Goal: Task Accomplishment & Management: Use online tool/utility

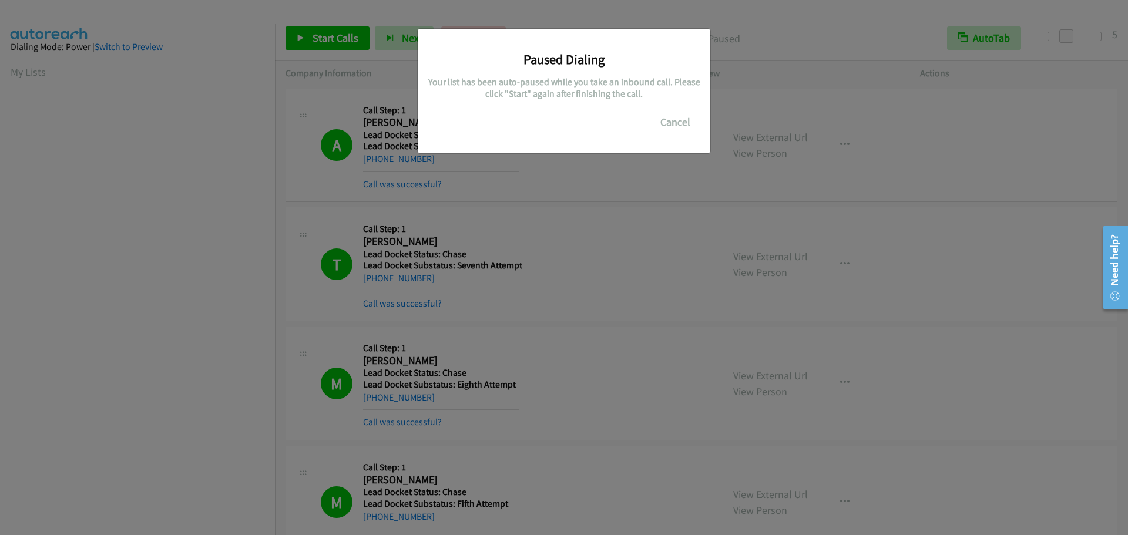
scroll to position [124, 0]
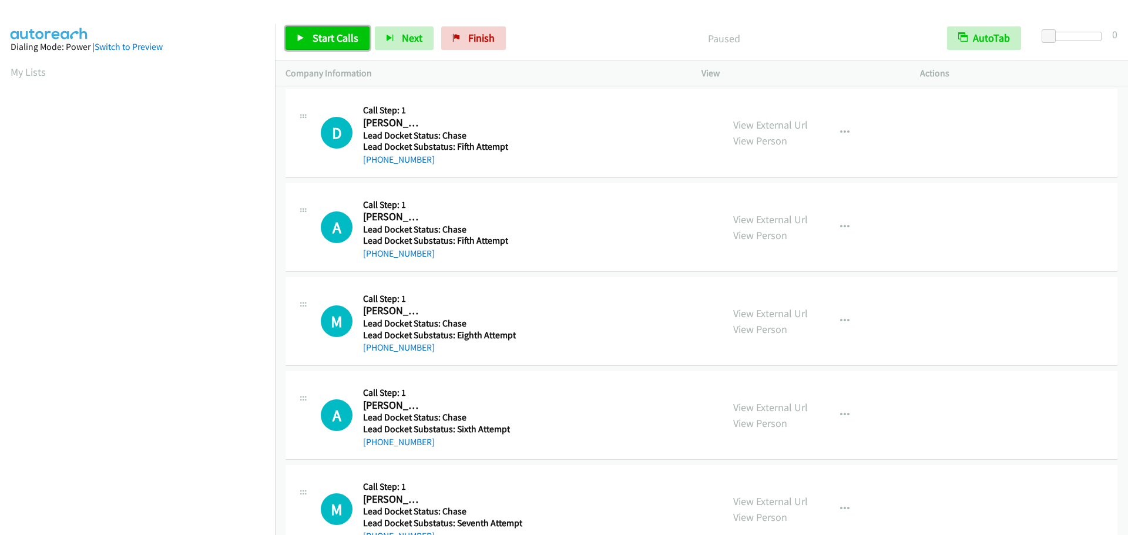
click at [293, 33] on span "Start Calls" at bounding box center [335, 38] width 46 height 14
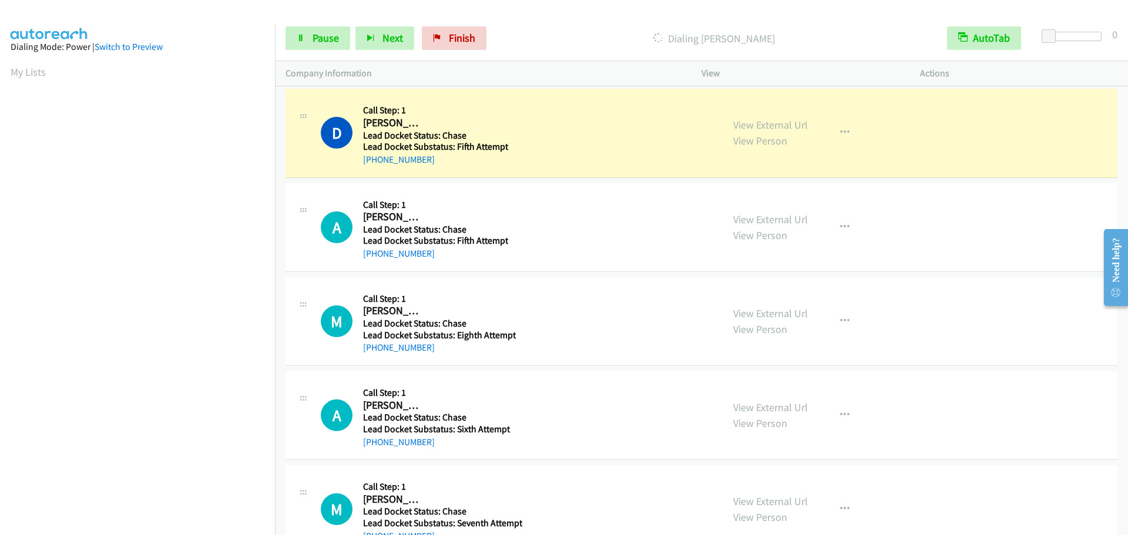
scroll to position [124, 0]
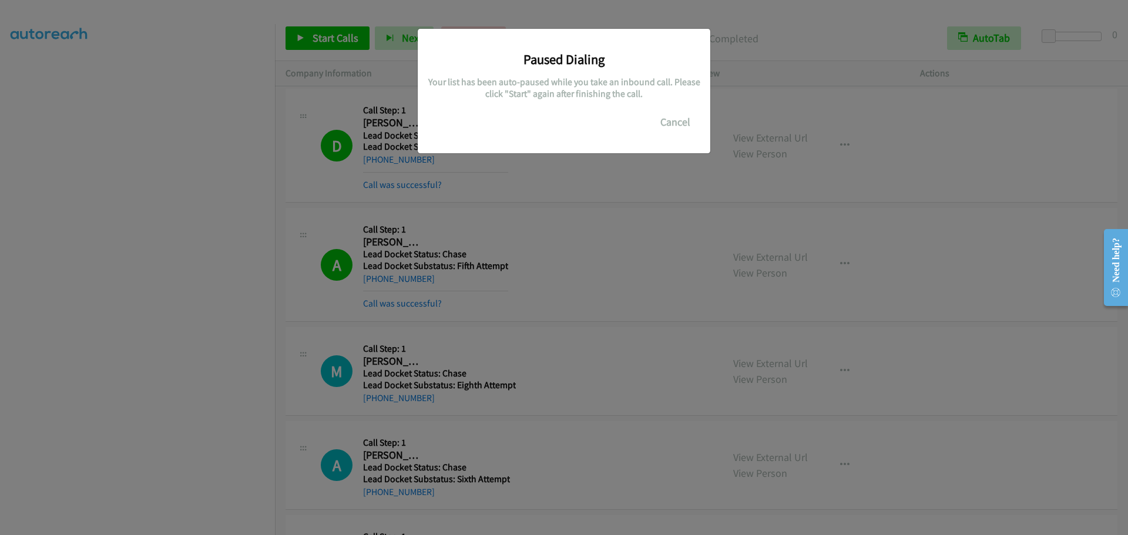
click at [230, 43] on div "Paused Dialing Your list has been auto-paused while you take an inbound call. P…" at bounding box center [564, 273] width 1128 height 524
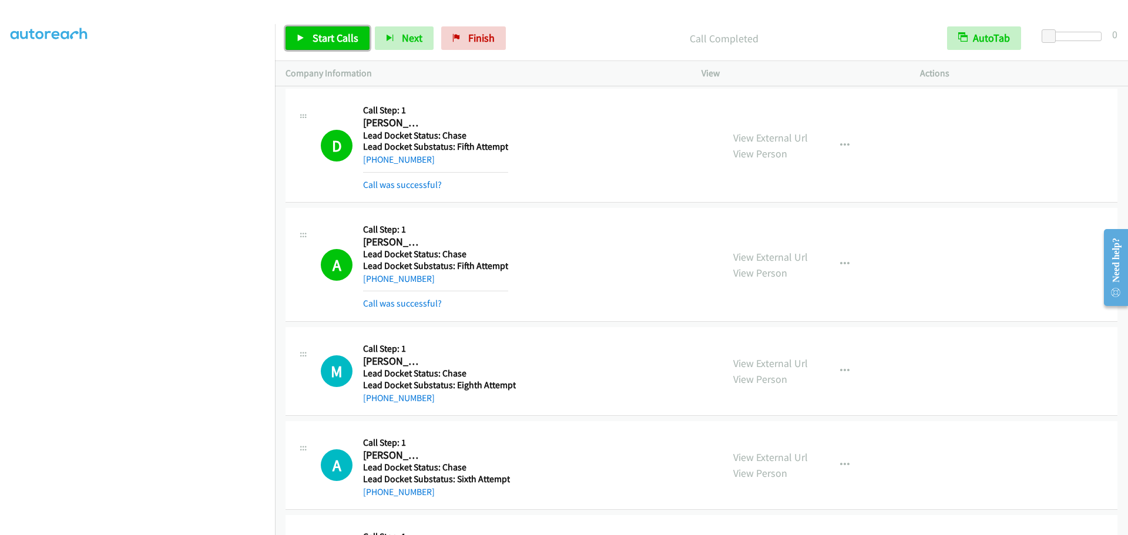
click at [293, 38] on link "Start Calls" at bounding box center [327, 37] width 84 height 23
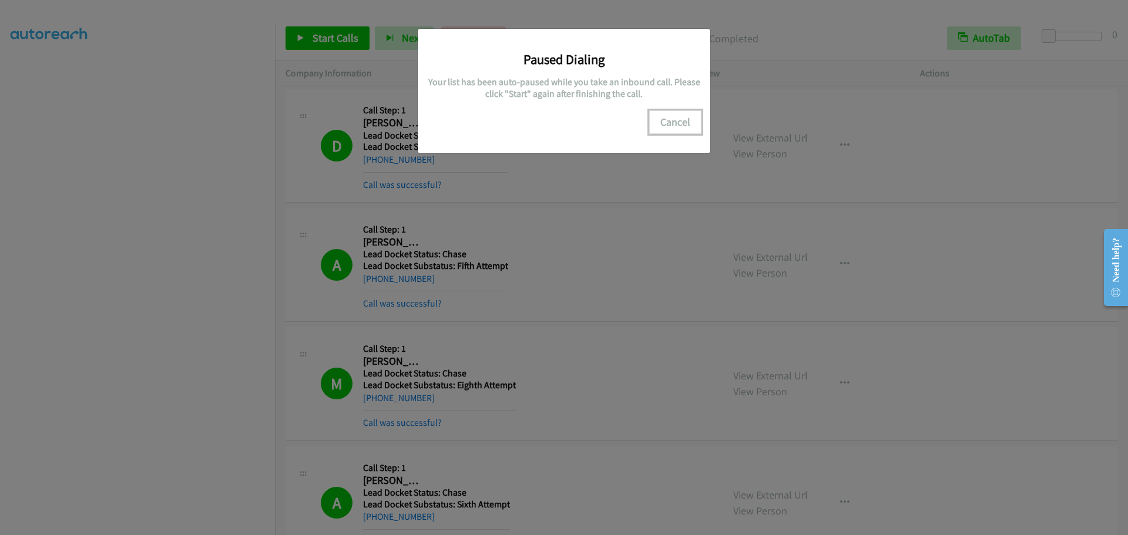
click at [293, 126] on button "Cancel" at bounding box center [675, 121] width 52 height 23
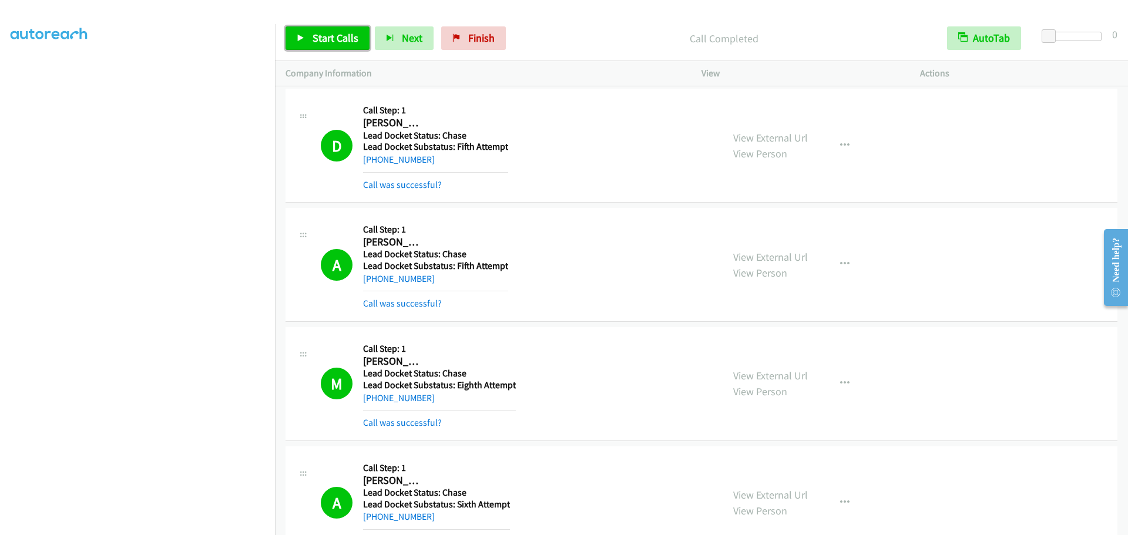
click at [293, 42] on span "Start Calls" at bounding box center [335, 38] width 46 height 14
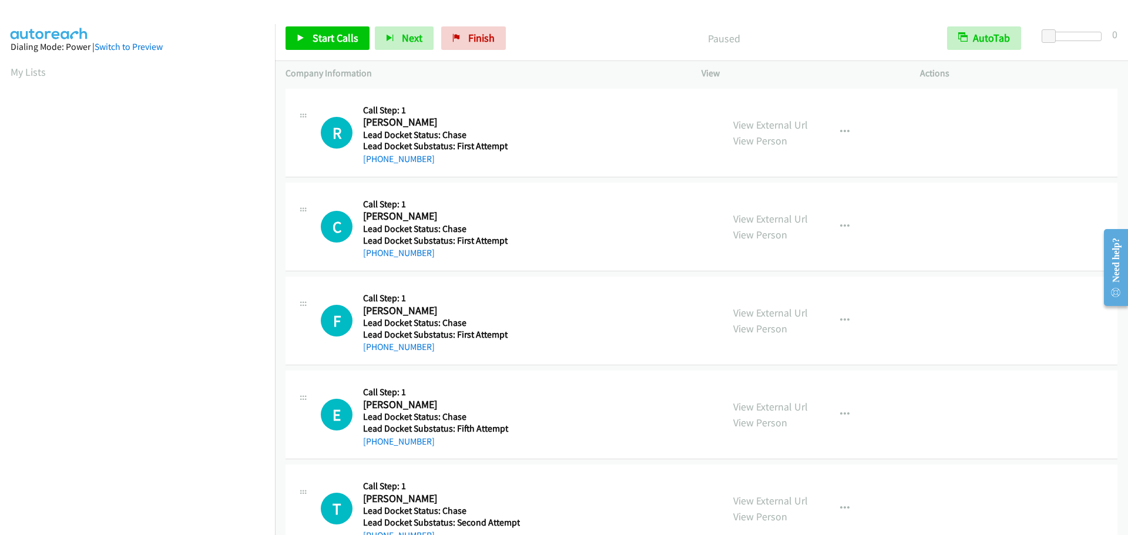
scroll to position [124, 0]
click at [336, 49] on link "Start Calls" at bounding box center [327, 37] width 84 height 23
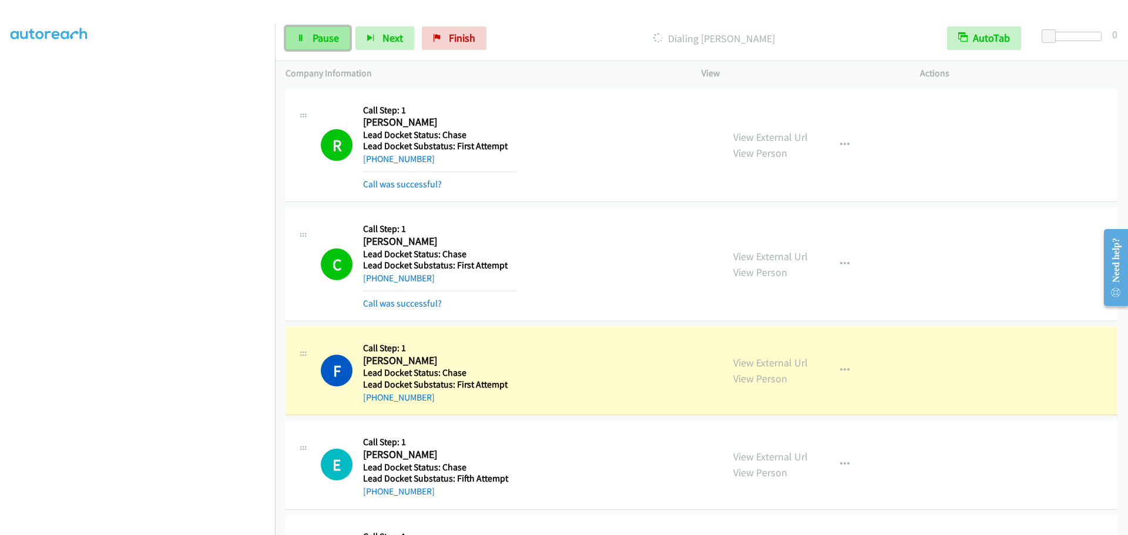
click at [325, 41] on span "Pause" at bounding box center [325, 38] width 26 height 14
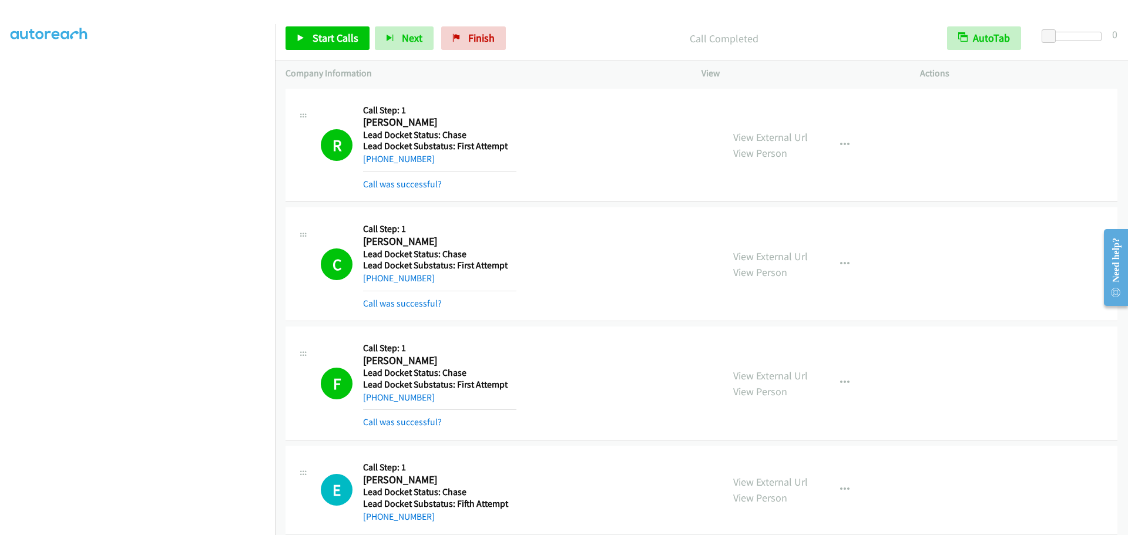
scroll to position [6, 0]
click at [323, 41] on span "Start Calls" at bounding box center [335, 38] width 46 height 14
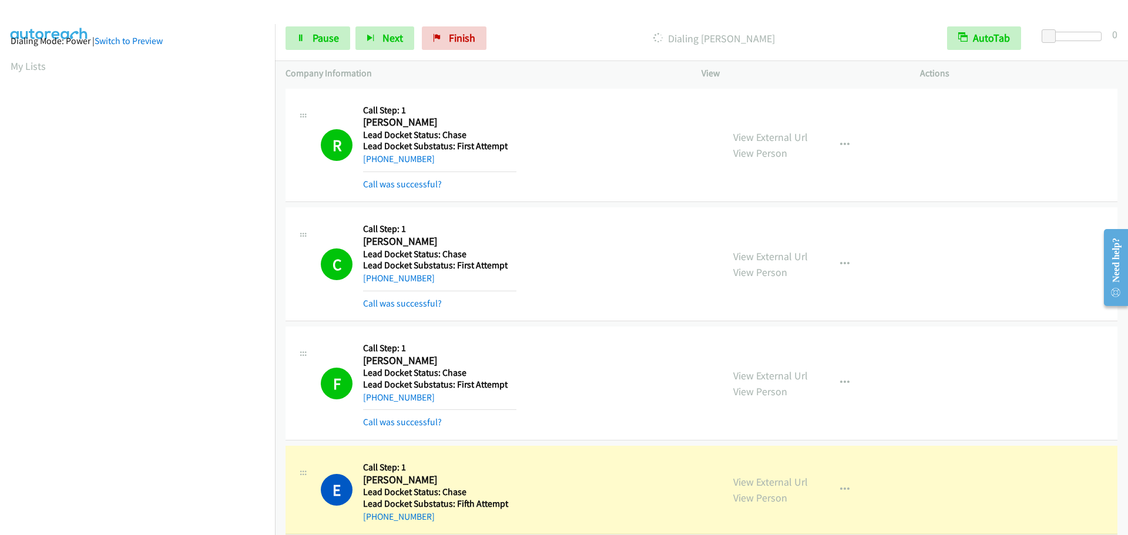
scroll to position [124, 0]
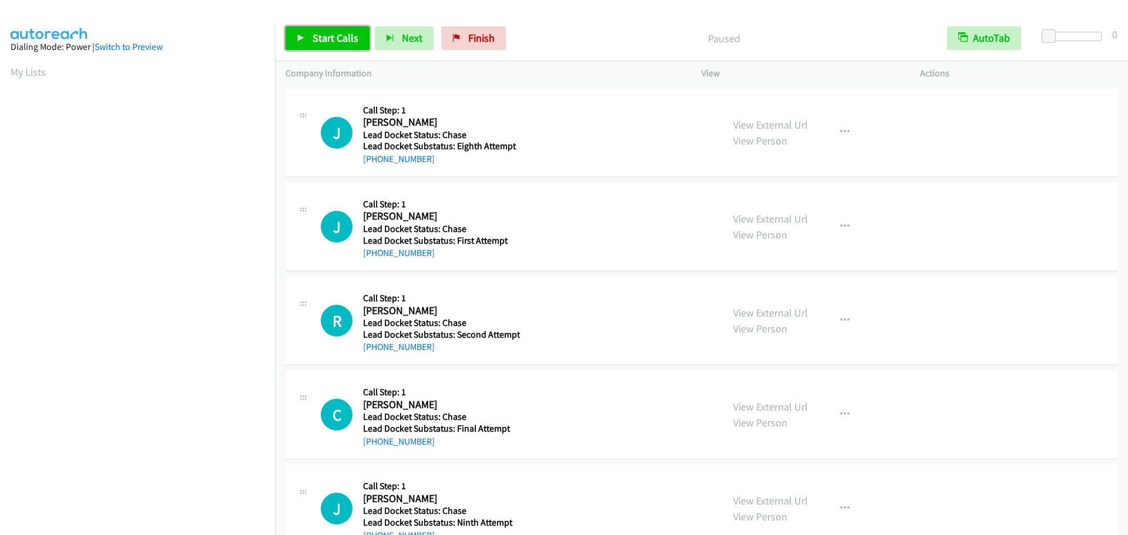
click at [341, 33] on span "Start Calls" at bounding box center [335, 38] width 46 height 14
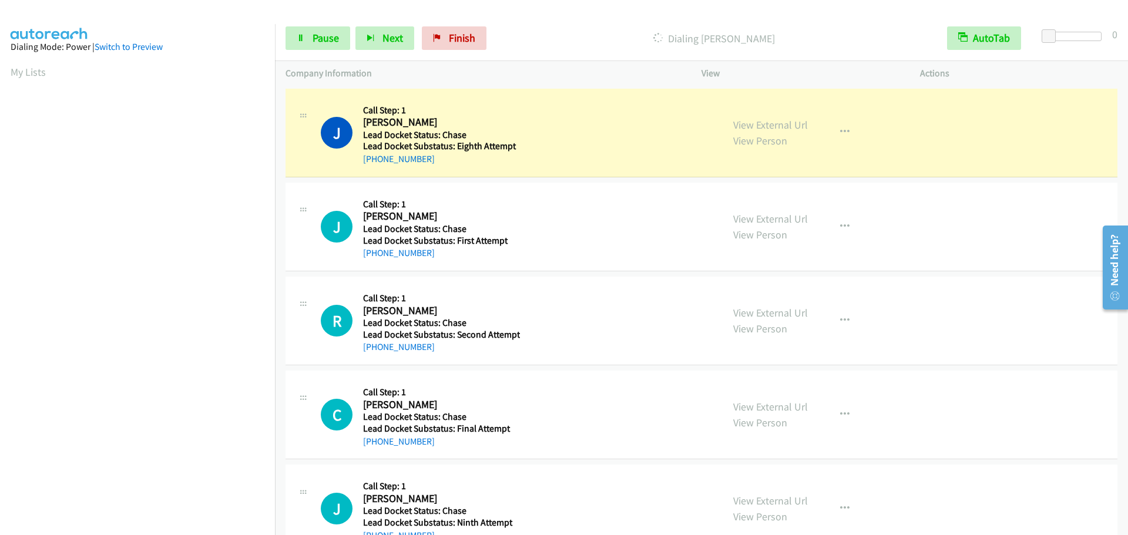
scroll to position [124, 0]
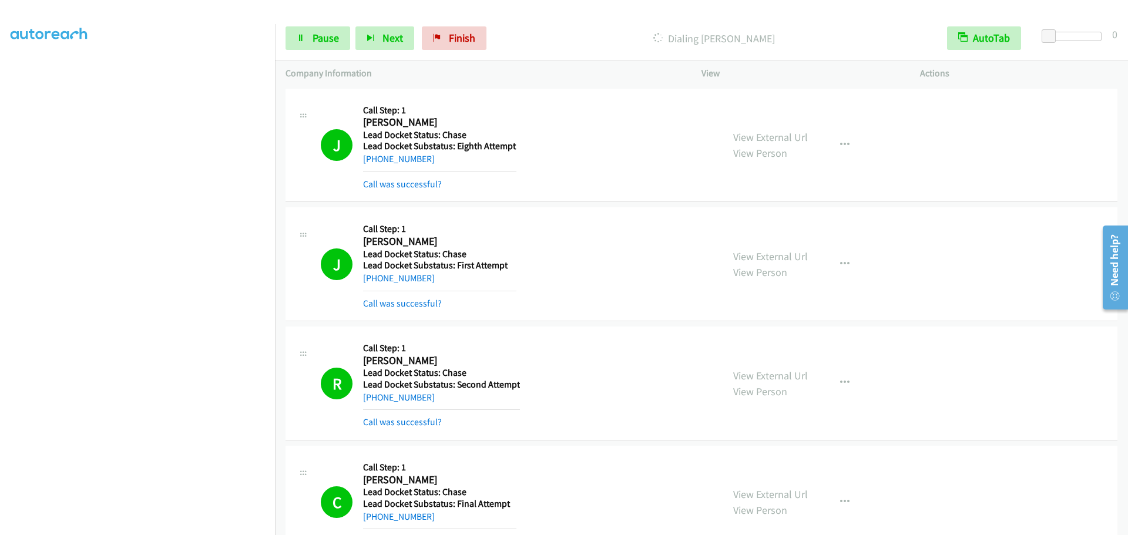
click at [1075, 29] on div "Start Calls Pause Next Finish Dialing Ronald Fagin AutoTab AutoTab 0" at bounding box center [701, 38] width 853 height 45
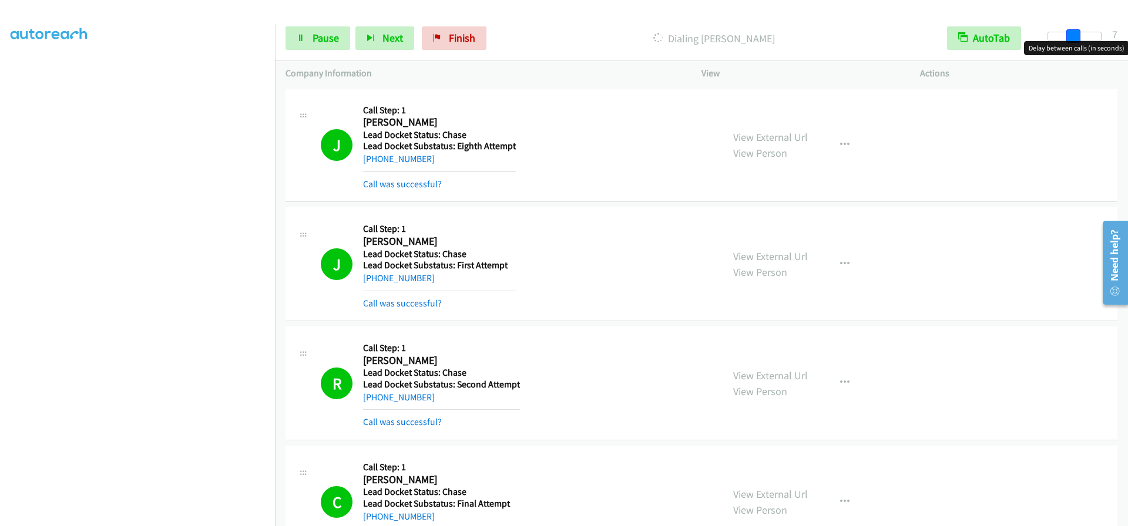
drag, startPoint x: 1074, startPoint y: 35, endPoint x: 1066, endPoint y: 41, distance: 9.3
click at [1073, 36] on div at bounding box center [1074, 36] width 54 height 9
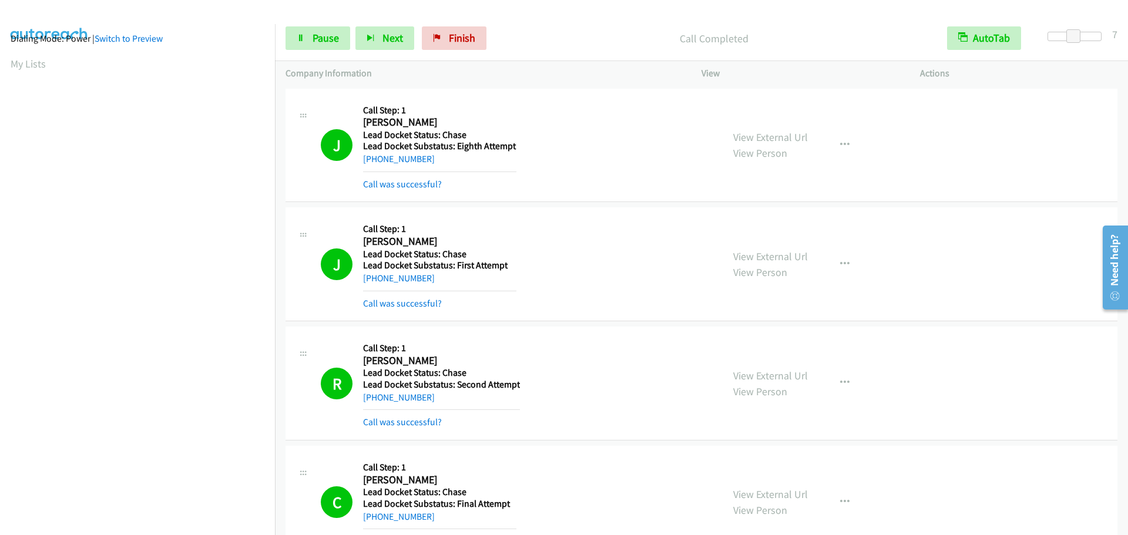
scroll to position [0, 0]
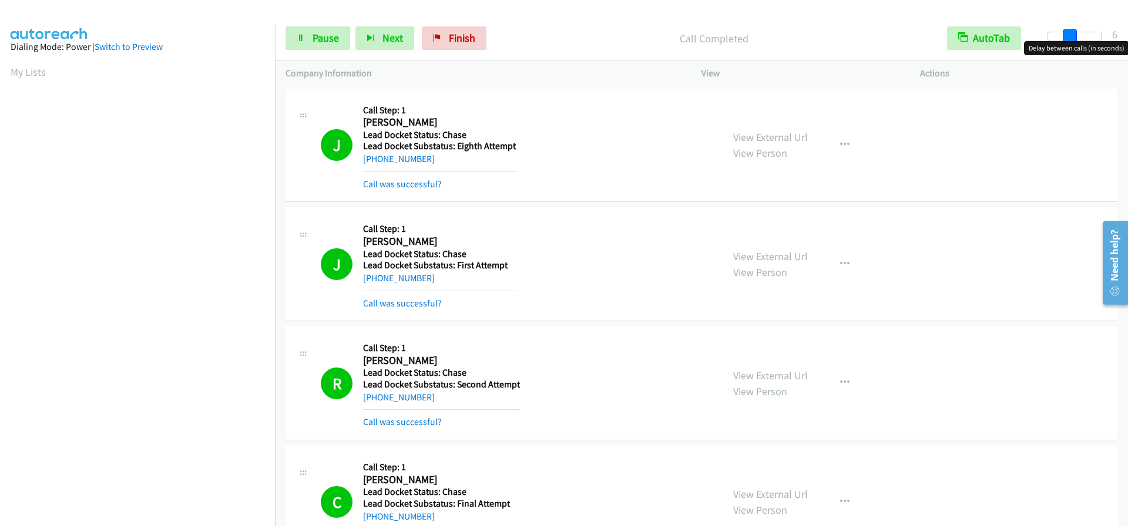
click at [1071, 34] on span at bounding box center [1069, 36] width 14 height 14
click at [1067, 33] on span at bounding box center [1066, 36] width 14 height 14
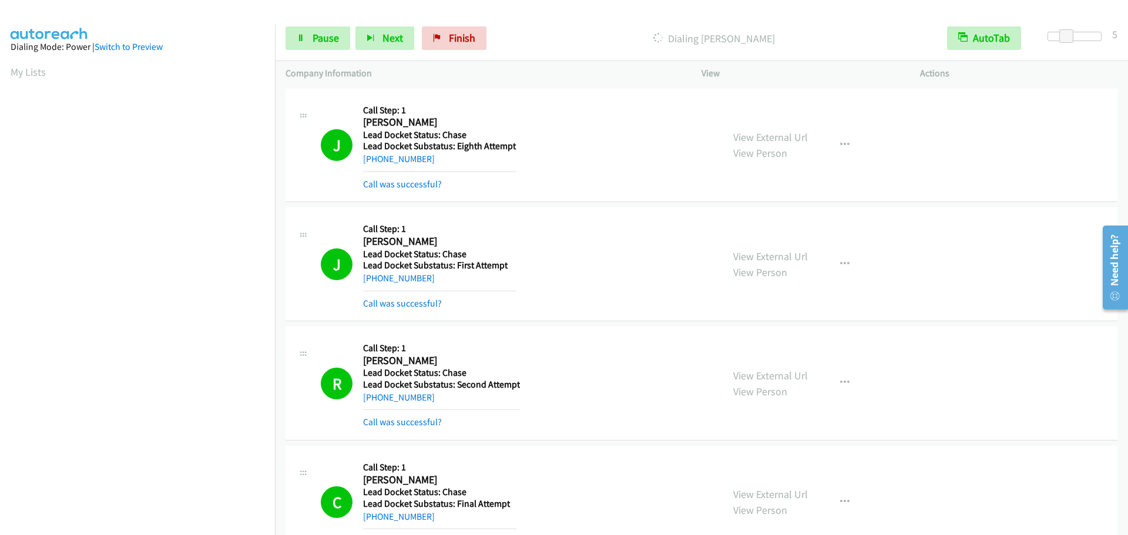
scroll to position [124, 0]
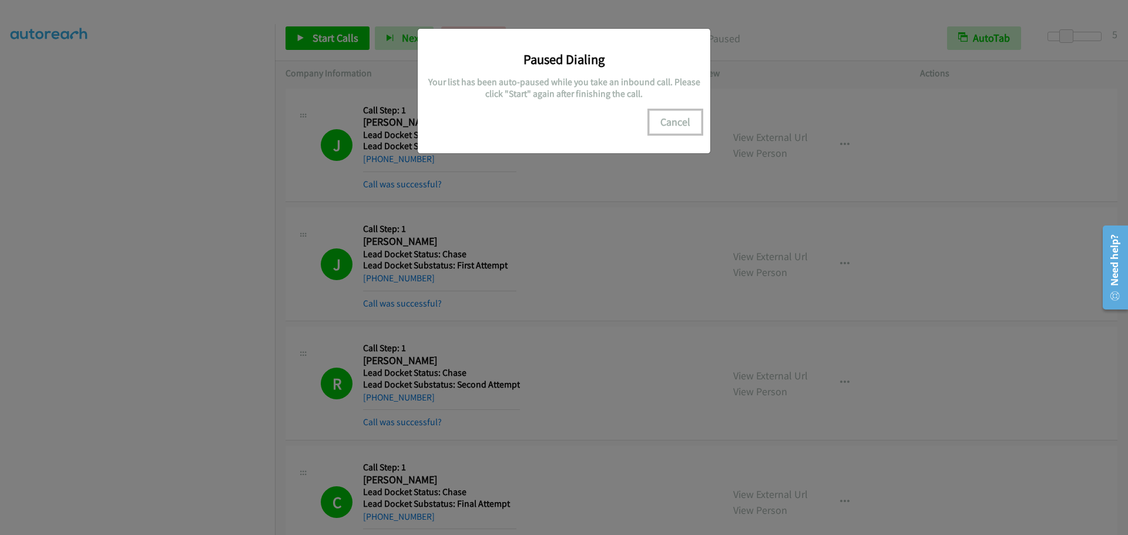
click at [683, 122] on button "Cancel" at bounding box center [675, 121] width 52 height 23
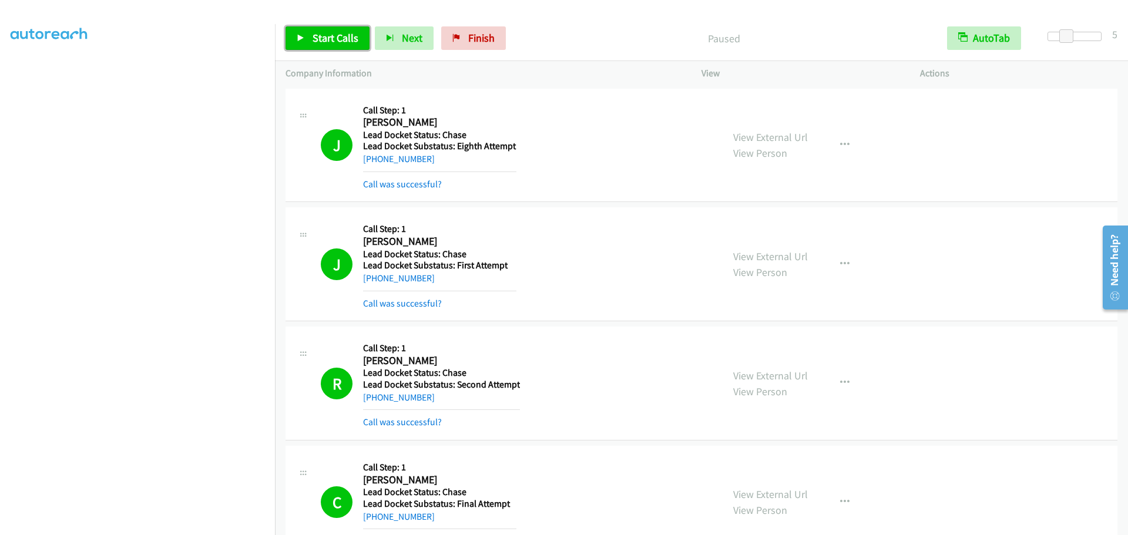
click at [334, 32] on span "Start Calls" at bounding box center [335, 38] width 46 height 14
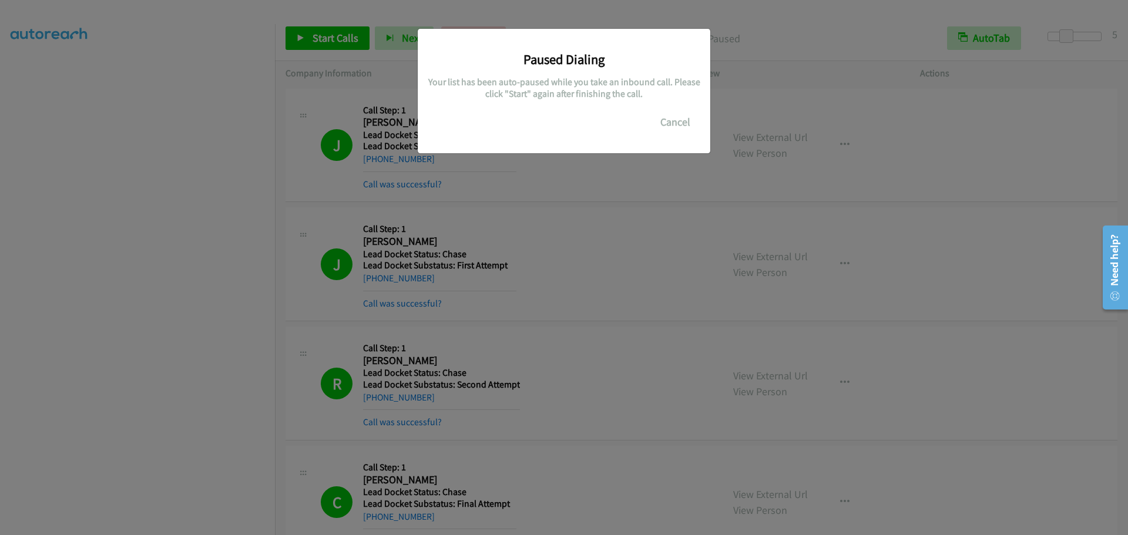
click at [94, 237] on div "Paused Dialing Your list has been auto-paused while you take an inbound call. P…" at bounding box center [564, 273] width 1128 height 524
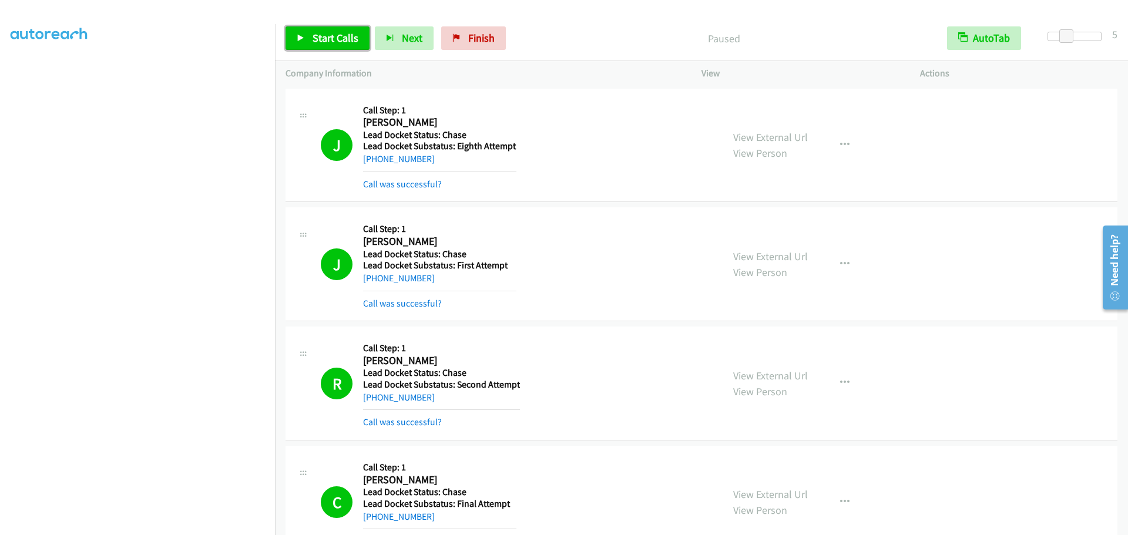
drag, startPoint x: 332, startPoint y: 27, endPoint x: 329, endPoint y: 33, distance: 6.6
click at [332, 26] on link "Start Calls" at bounding box center [327, 37] width 84 height 23
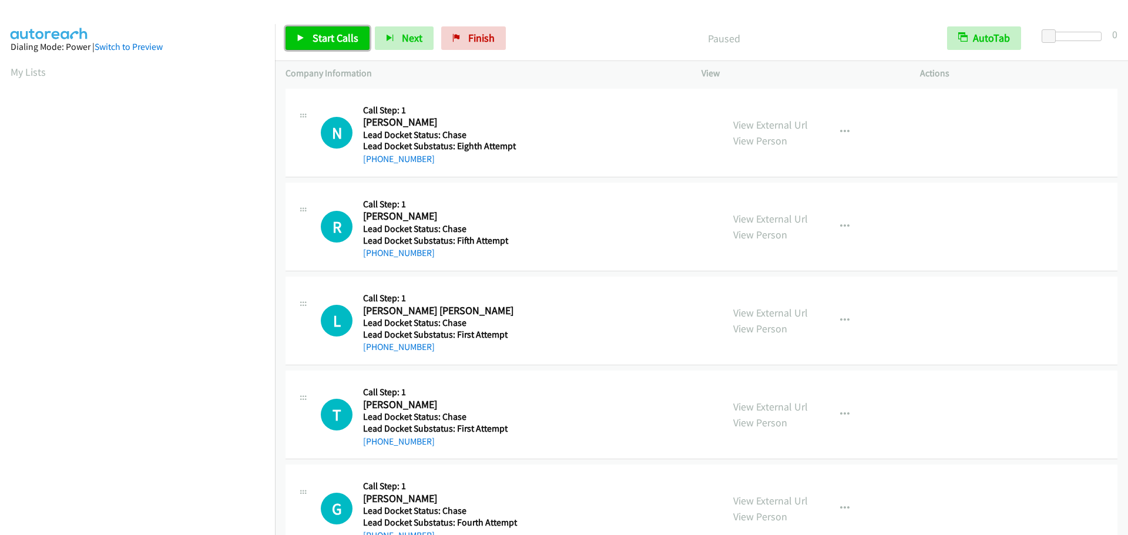
click at [305, 35] on link "Start Calls" at bounding box center [327, 37] width 84 height 23
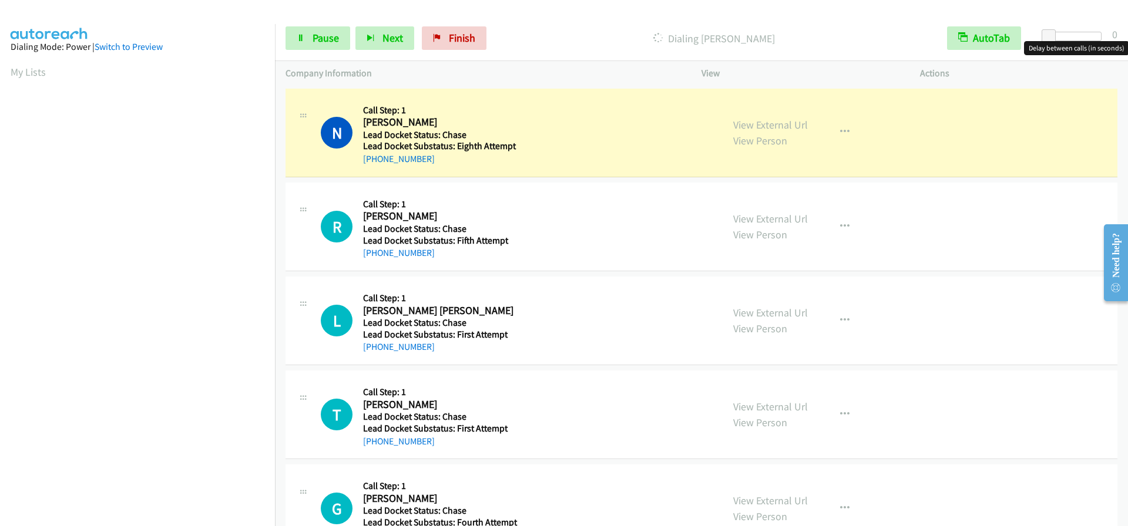
click at [1068, 39] on div at bounding box center [1074, 36] width 54 height 9
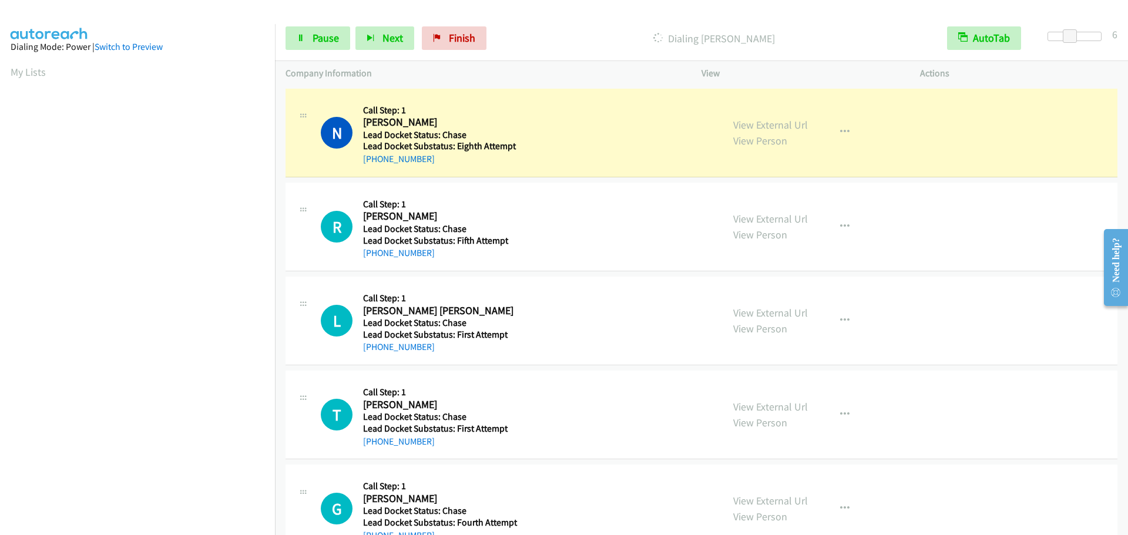
scroll to position [124, 0]
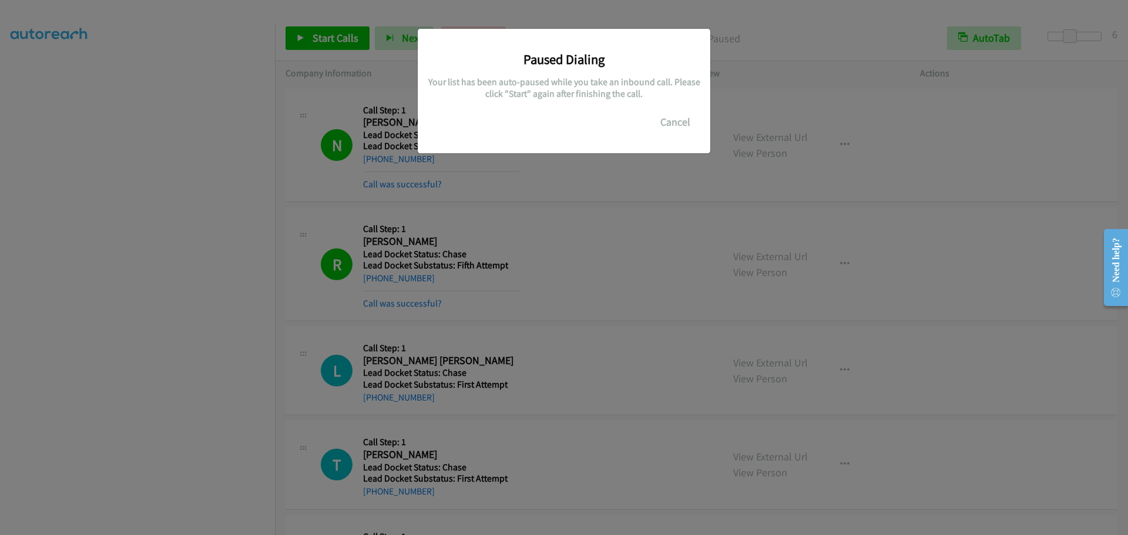
click at [187, 342] on div "Paused Dialing Your list has been auto-paused while you take an inbound call. P…" at bounding box center [564, 273] width 1128 height 524
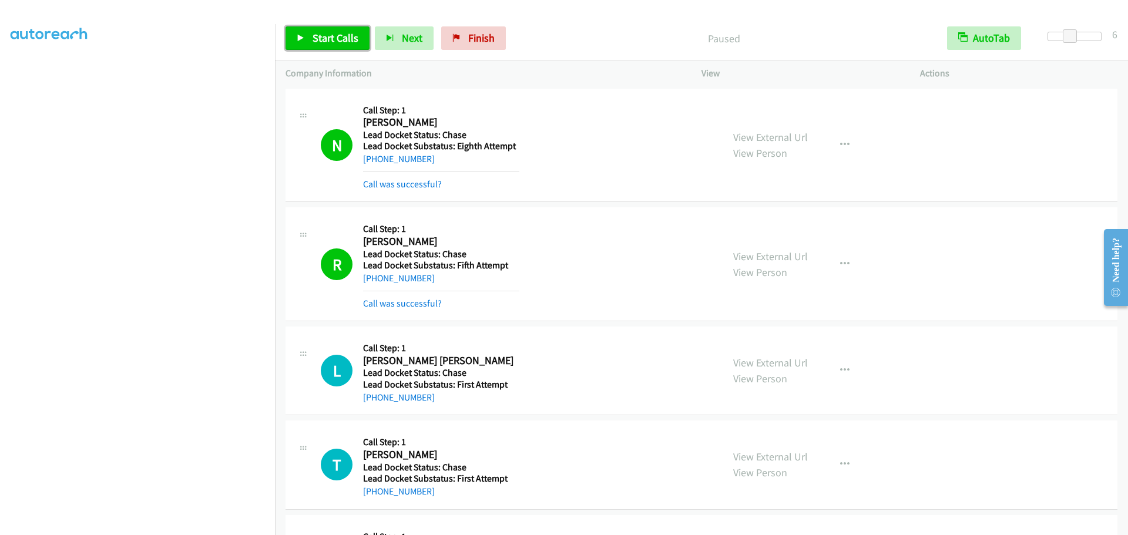
click at [332, 38] on span "Start Calls" at bounding box center [335, 38] width 46 height 14
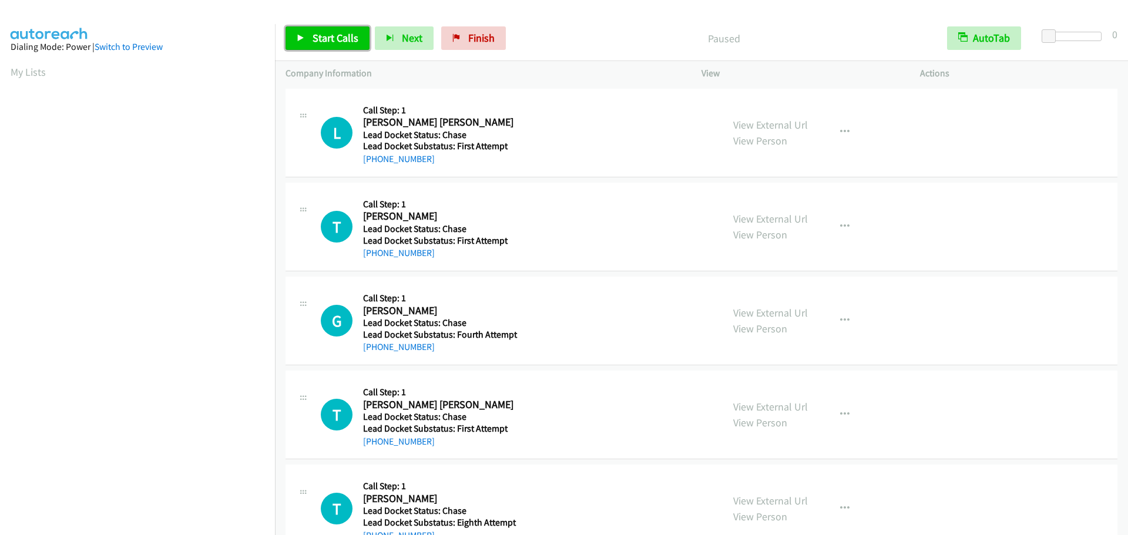
click at [332, 40] on span "Start Calls" at bounding box center [335, 38] width 46 height 14
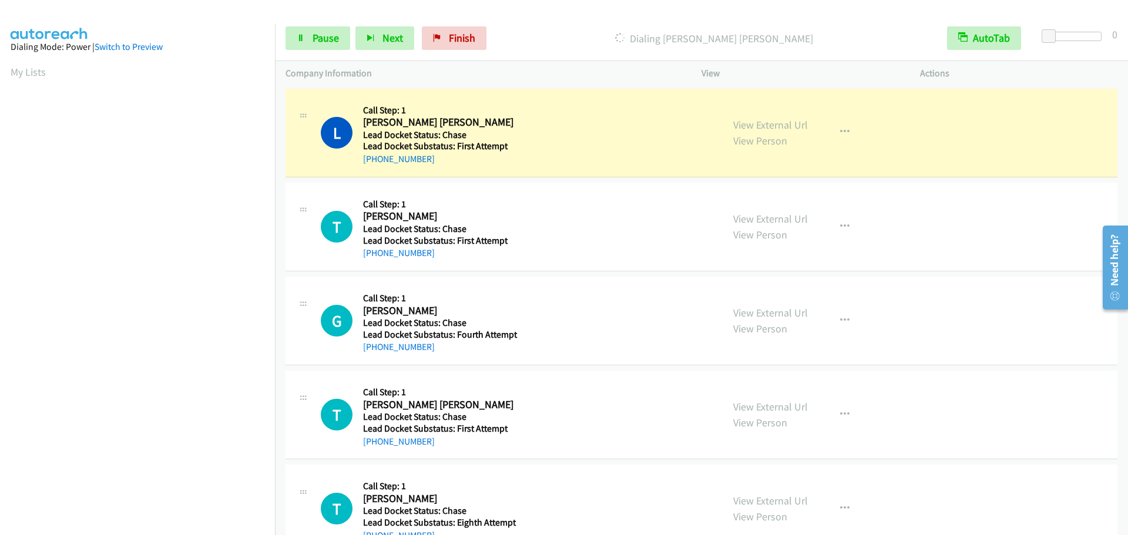
scroll to position [124, 0]
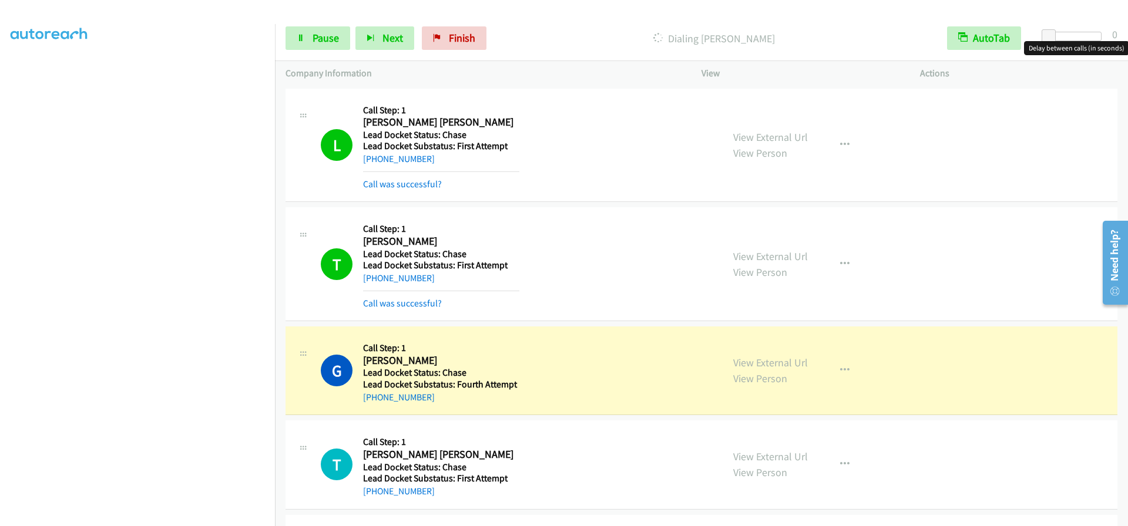
click at [1078, 37] on div at bounding box center [1074, 36] width 54 height 9
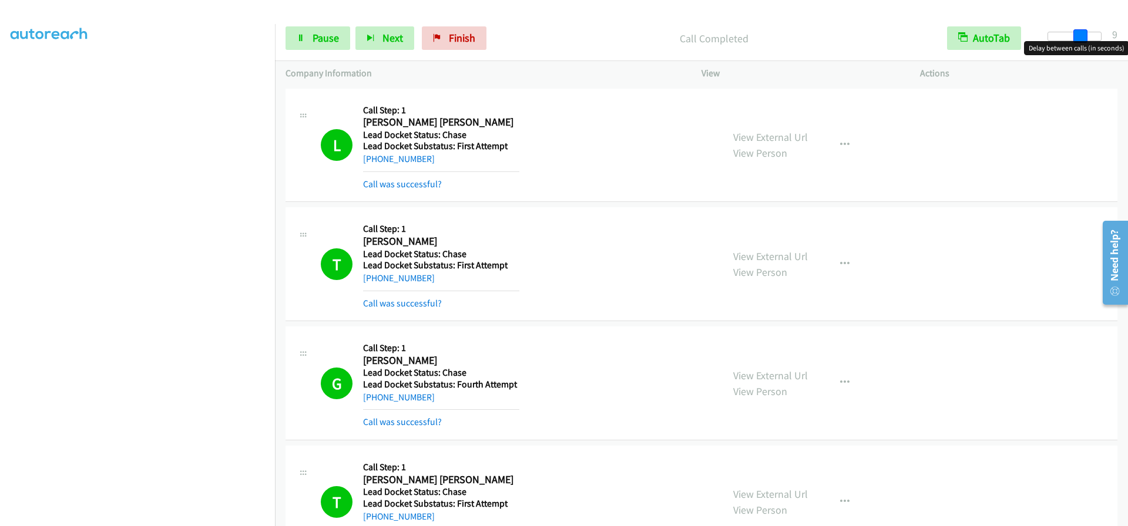
click at [1075, 35] on span at bounding box center [1080, 36] width 14 height 14
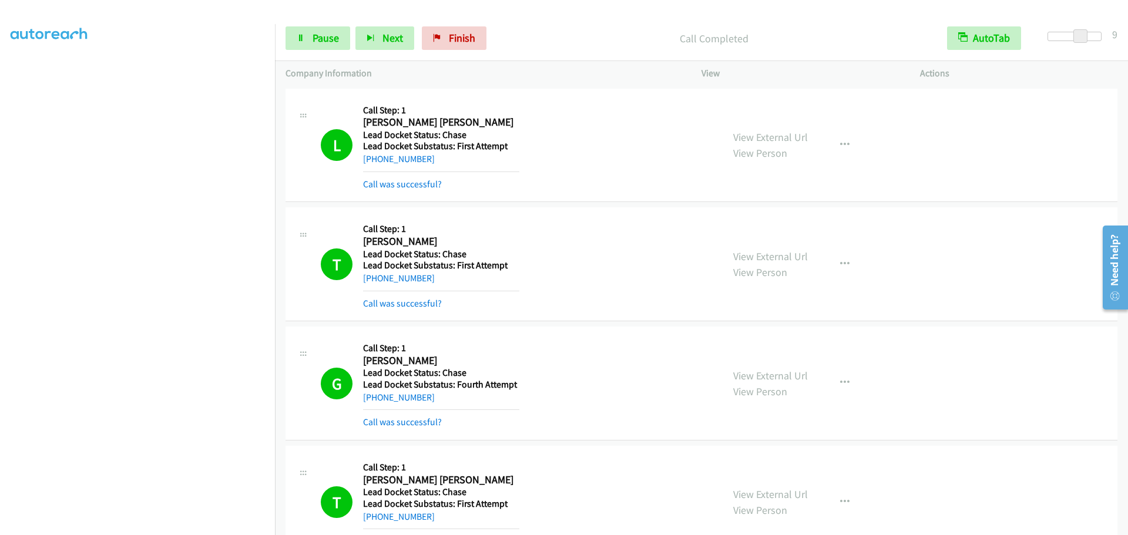
click at [1071, 32] on div at bounding box center [1074, 36] width 54 height 9
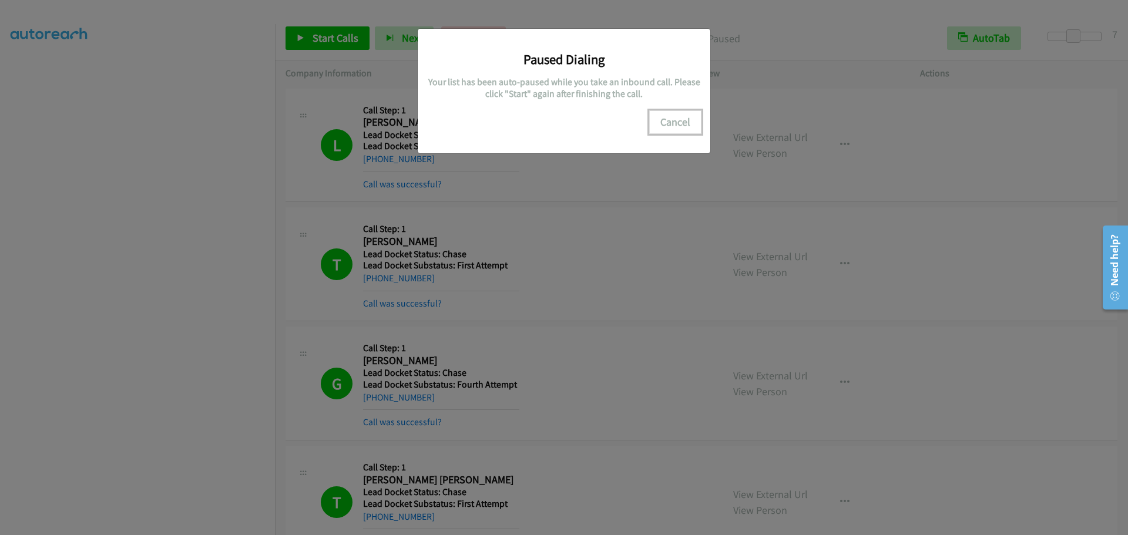
click at [675, 119] on button "Cancel" at bounding box center [675, 121] width 52 height 23
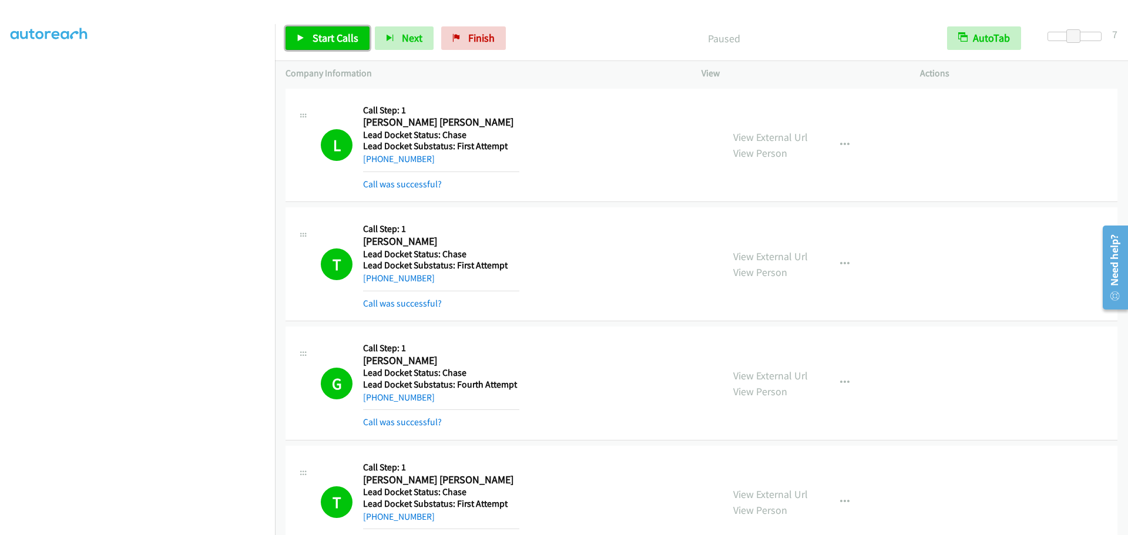
click at [318, 29] on link "Start Calls" at bounding box center [327, 37] width 84 height 23
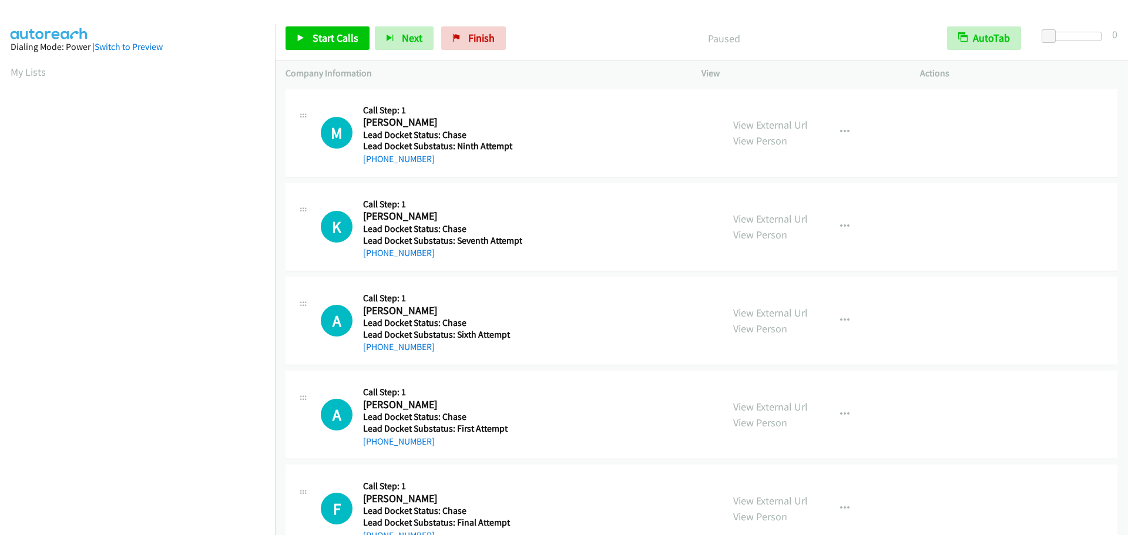
click at [345, 24] on div "Start Calls Pause Next Finish Paused AutoTab AutoTab 0" at bounding box center [701, 38] width 853 height 45
click at [340, 34] on span "Start Calls" at bounding box center [335, 38] width 46 height 14
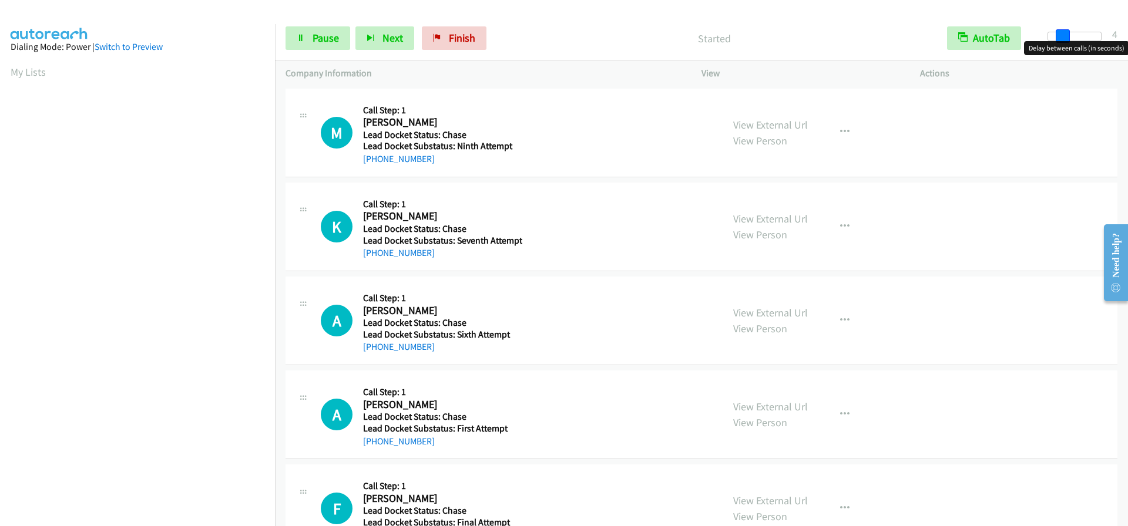
click at [1062, 39] on div at bounding box center [1074, 36] width 54 height 9
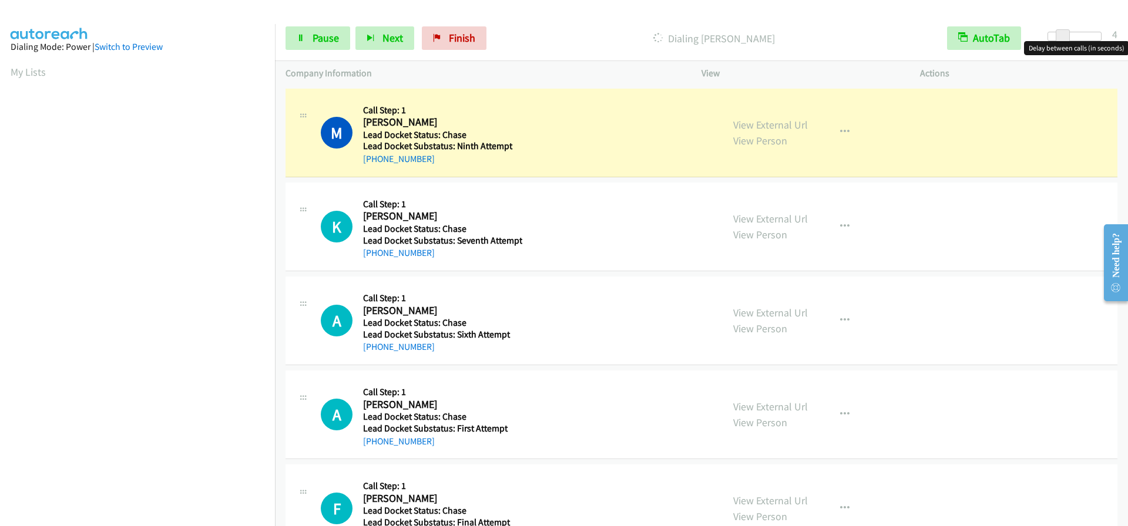
click at [1077, 32] on div at bounding box center [1074, 36] width 54 height 9
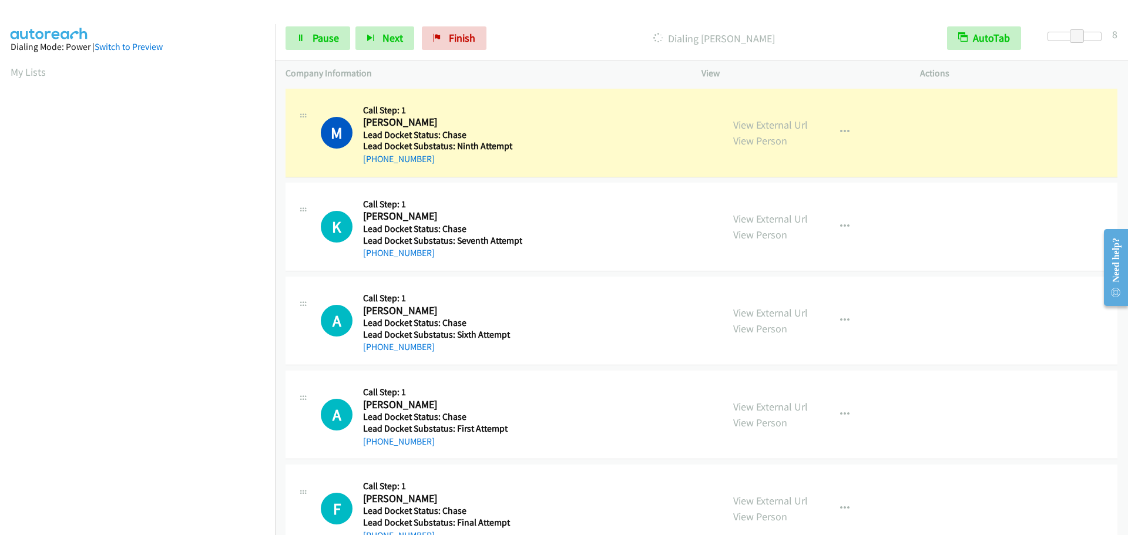
scroll to position [123, 0]
